Goal: Check status: Check status

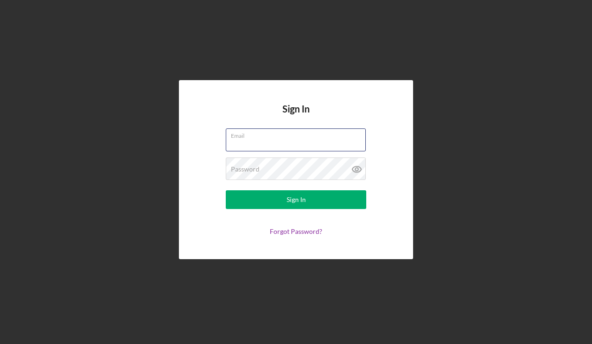
type input "[PERSON_NAME][EMAIL_ADDRESS][DOMAIN_NAME]"
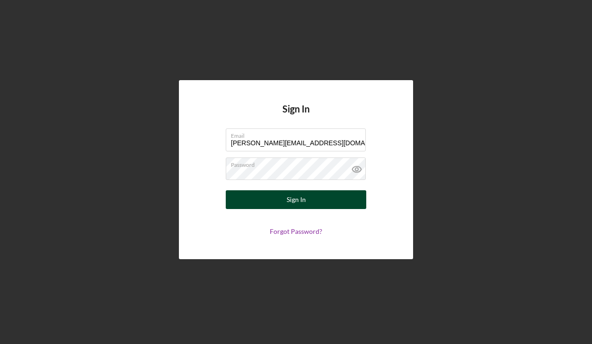
click at [289, 198] on div "Sign In" at bounding box center [295, 199] width 19 height 19
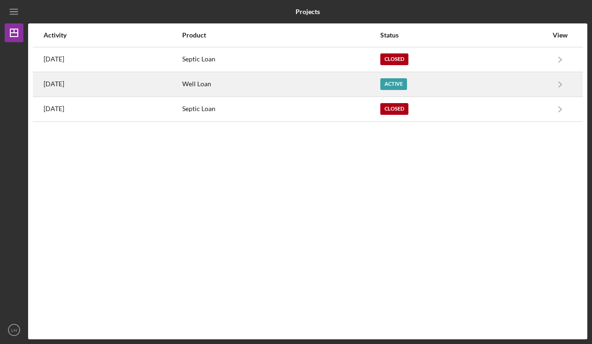
click at [252, 87] on div "Well Loan" at bounding box center [280, 84] width 197 height 23
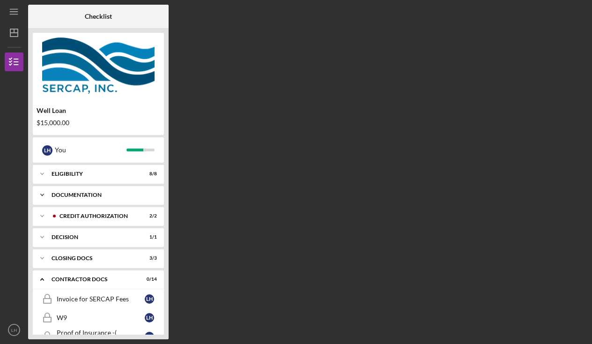
click at [97, 203] on div "Icon/Expander Documentation 11 / 11" at bounding box center [98, 194] width 131 height 19
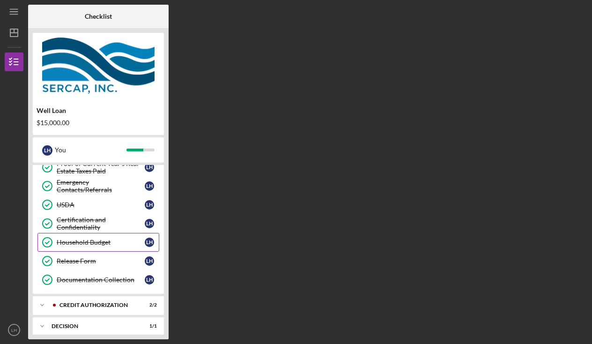
scroll to position [138, 0]
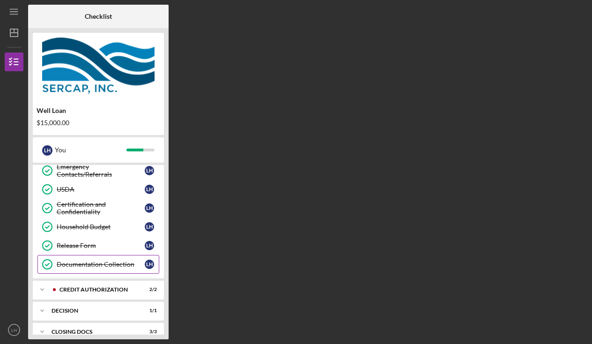
click at [88, 263] on div "Documentation Collection" at bounding box center [101, 263] width 88 height 7
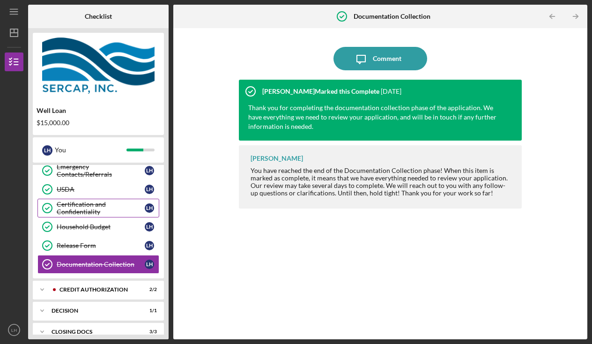
click at [81, 213] on div "Certification and Confidentiality" at bounding box center [101, 207] width 88 height 15
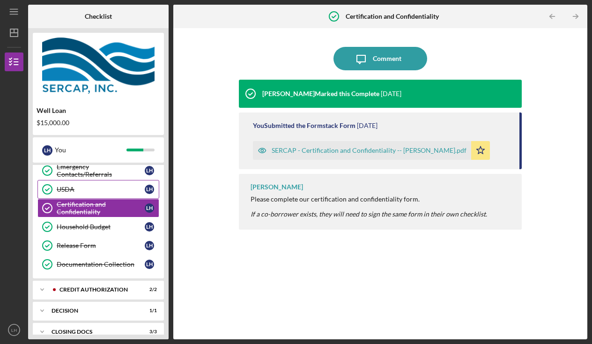
click at [76, 196] on link "USDA USDA L H" at bounding box center [98, 189] width 122 height 19
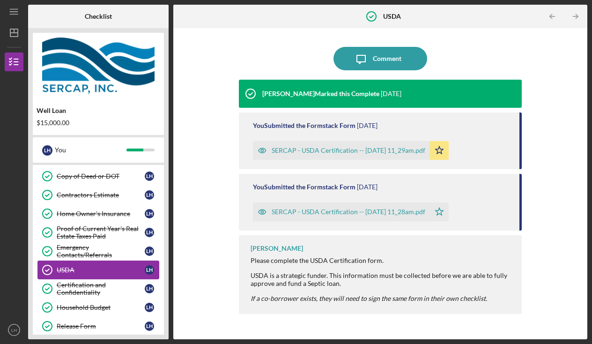
scroll to position [57, 0]
click at [71, 202] on link "Contractors Estimate Contractors Estimate L H" at bounding box center [98, 195] width 122 height 19
